Goal: Find specific page/section: Find specific page/section

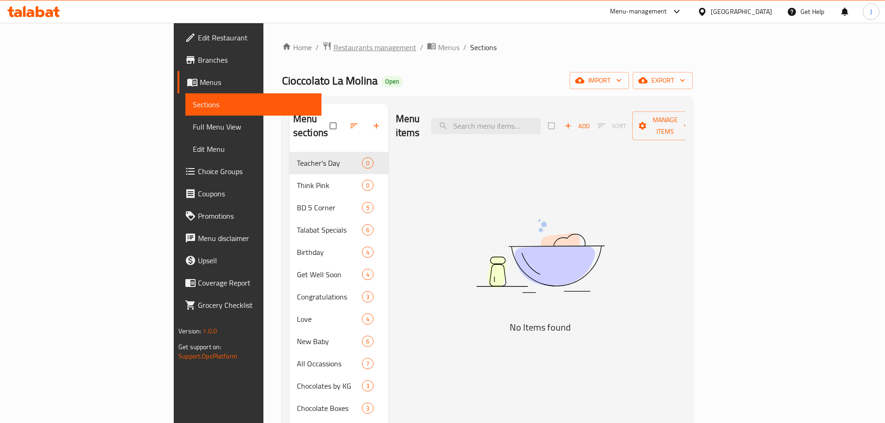
click at [334, 43] on span "Restaurants management" at bounding box center [375, 47] width 83 height 11
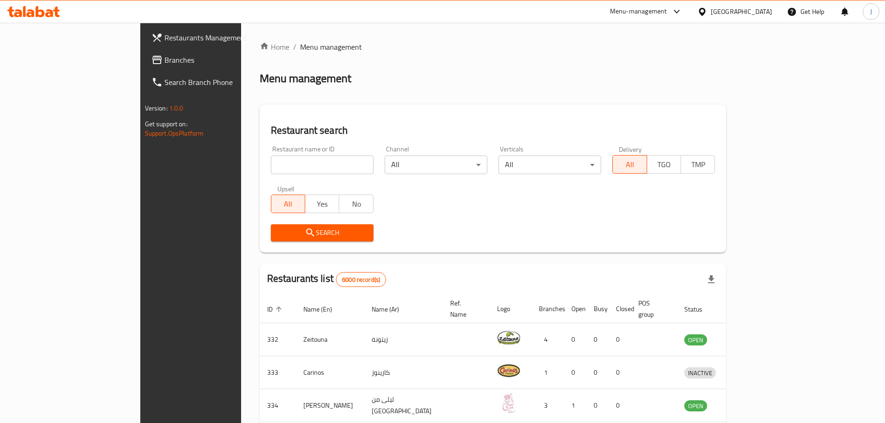
click at [278, 166] on input "search" at bounding box center [322, 165] width 103 height 19
type input "aile"
click button "Search" at bounding box center [322, 232] width 103 height 17
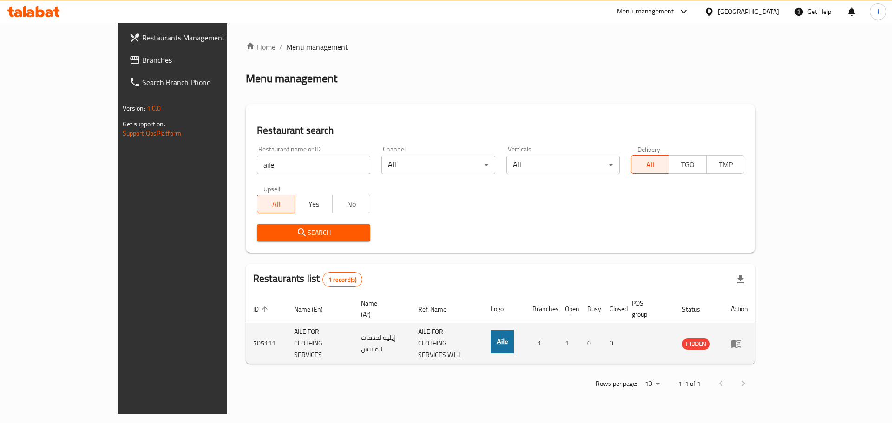
click at [246, 337] on td "705111" at bounding box center [266, 343] width 41 height 41
click at [246, 332] on td "705111" at bounding box center [266, 343] width 41 height 41
copy td "705111"
click at [287, 333] on td "AILE FOR CLOTHING SERVICES" at bounding box center [320, 343] width 67 height 41
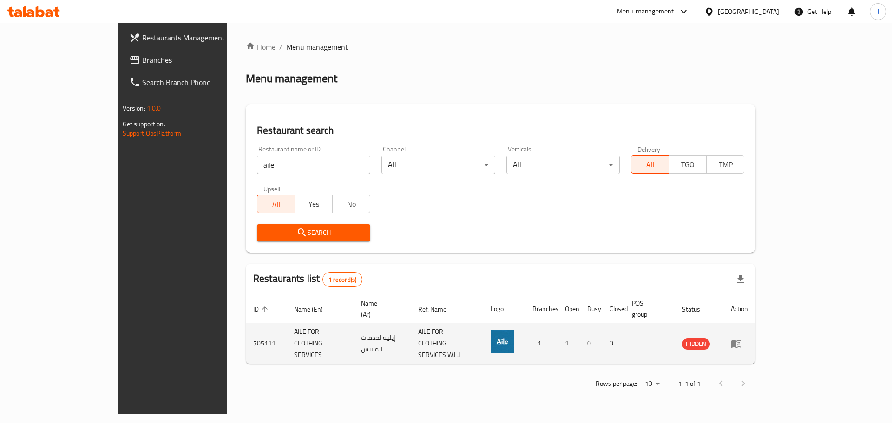
click at [287, 333] on td "AILE FOR CLOTHING SERVICES" at bounding box center [320, 343] width 67 height 41
copy td "AILE FOR CLOTHING SERVICES"
click at [756, 329] on td "enhanced table" at bounding box center [740, 343] width 32 height 41
click at [742, 338] on icon "enhanced table" at bounding box center [736, 343] width 11 height 11
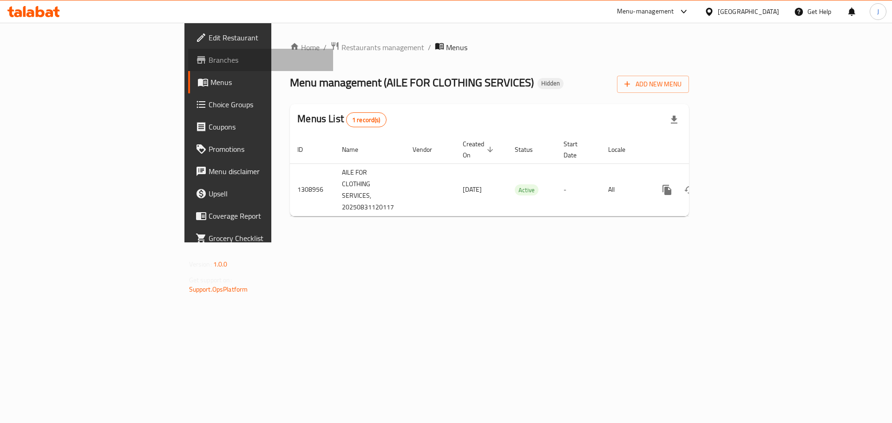
click at [209, 64] on span "Branches" at bounding box center [268, 59] width 118 height 11
